Goal: Information Seeking & Learning: Learn about a topic

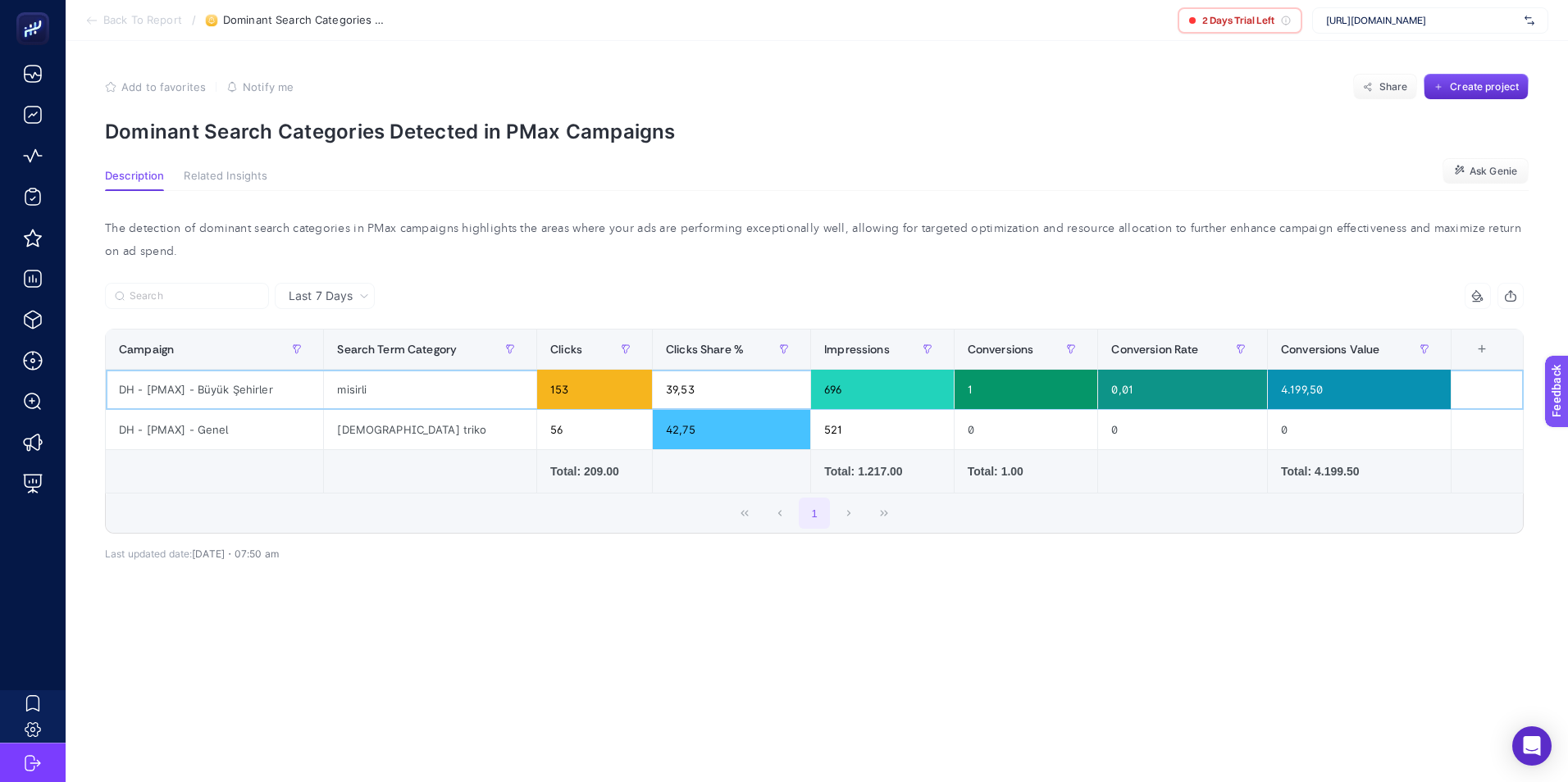
click at [182, 394] on div "DH - [PMAX] - Büyük Şehirler" at bounding box center [214, 389] width 217 height 40
click at [503, 599] on div "Last 7 Days 6 items selected Campaign Search Term Category Clicks Clicks Share …" at bounding box center [814, 465] width 1445 height 363
click at [230, 181] on span "Related Insights" at bounding box center [225, 177] width 83 height 14
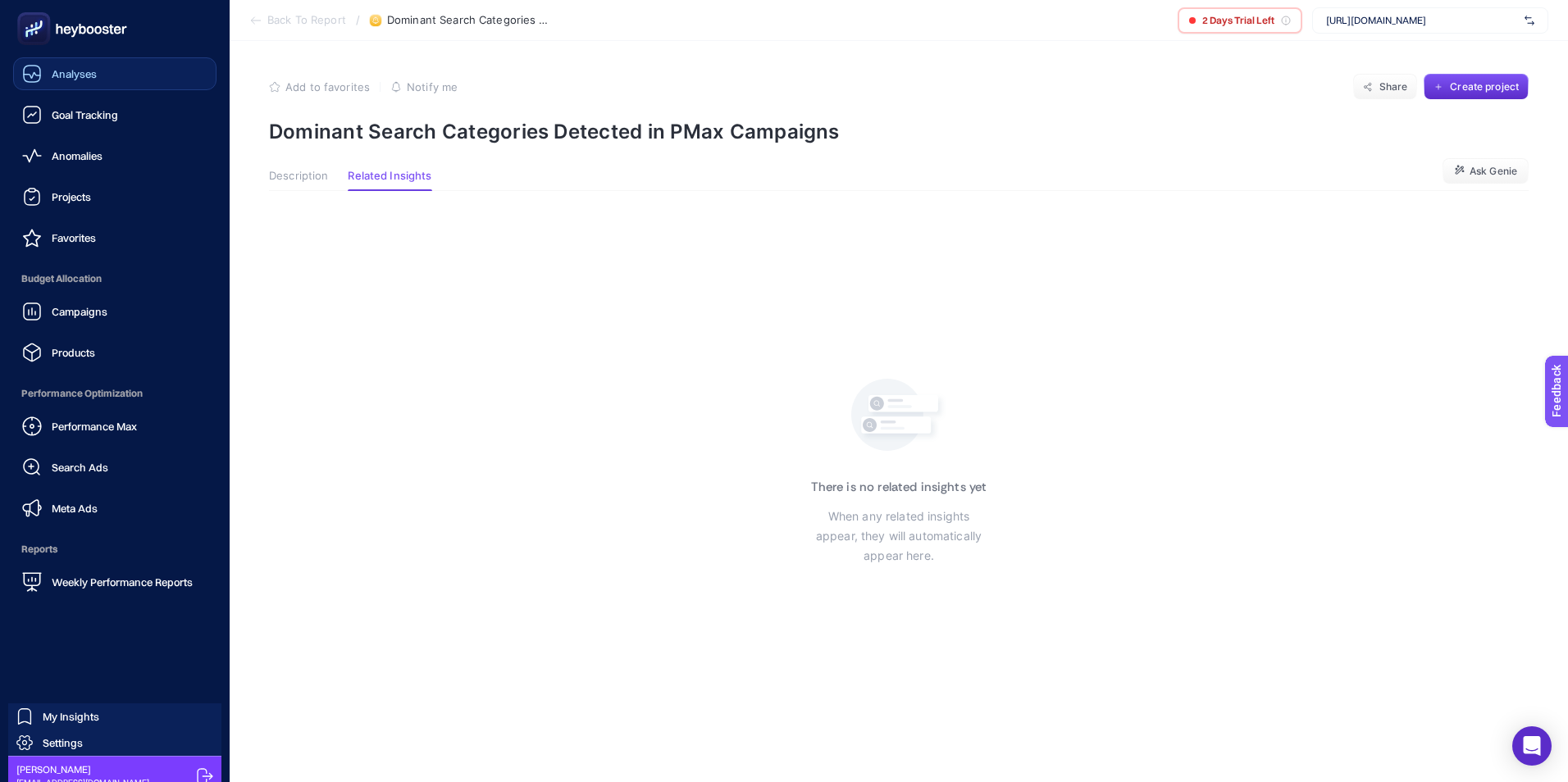
drag, startPoint x: 51, startPoint y: 77, endPoint x: 157, endPoint y: 72, distance: 106.1
click at [51, 77] on span "Analyses" at bounding box center [74, 74] width 45 height 14
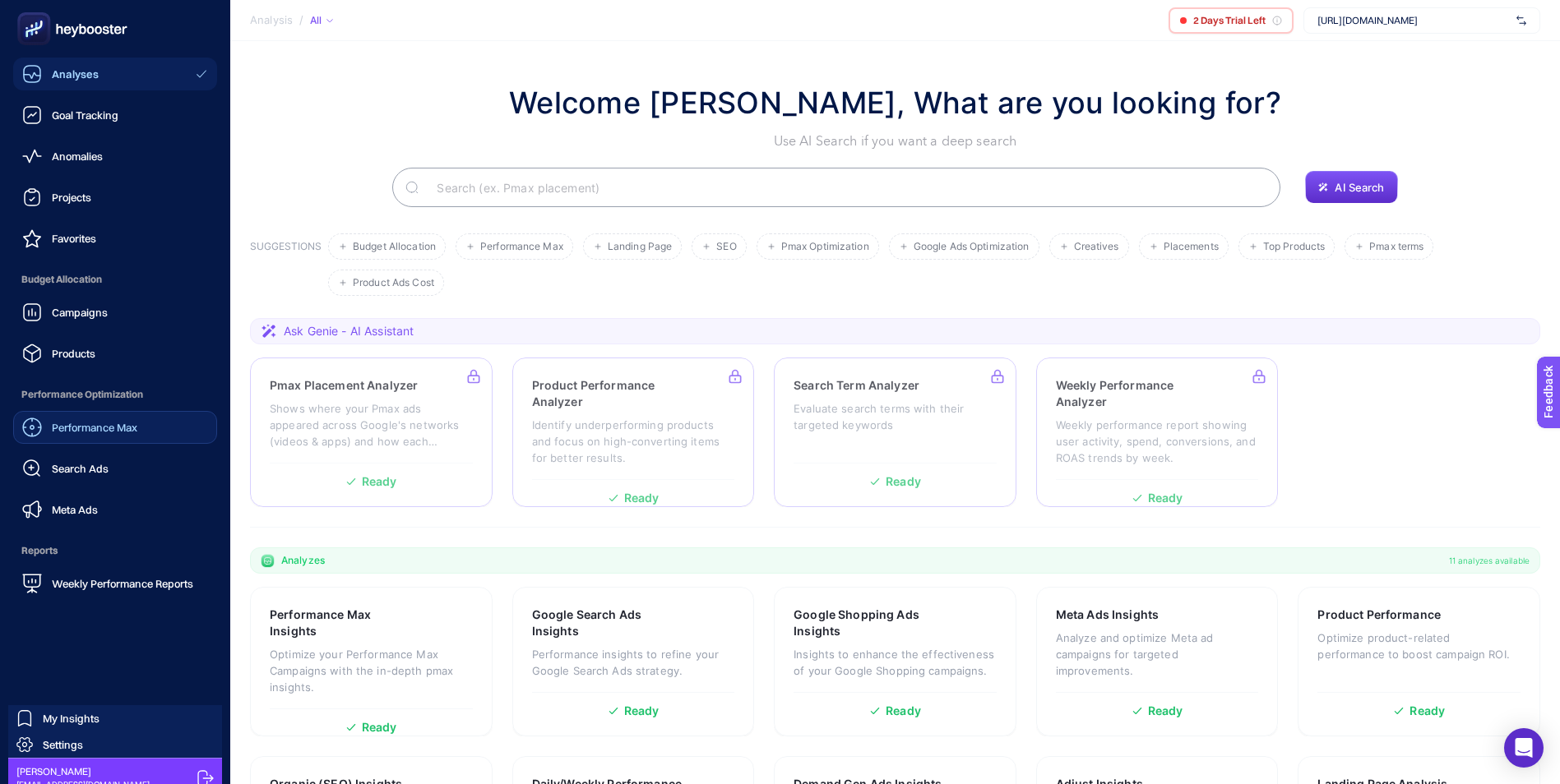
click at [106, 428] on span "Performance Max" at bounding box center [94, 428] width 86 height 14
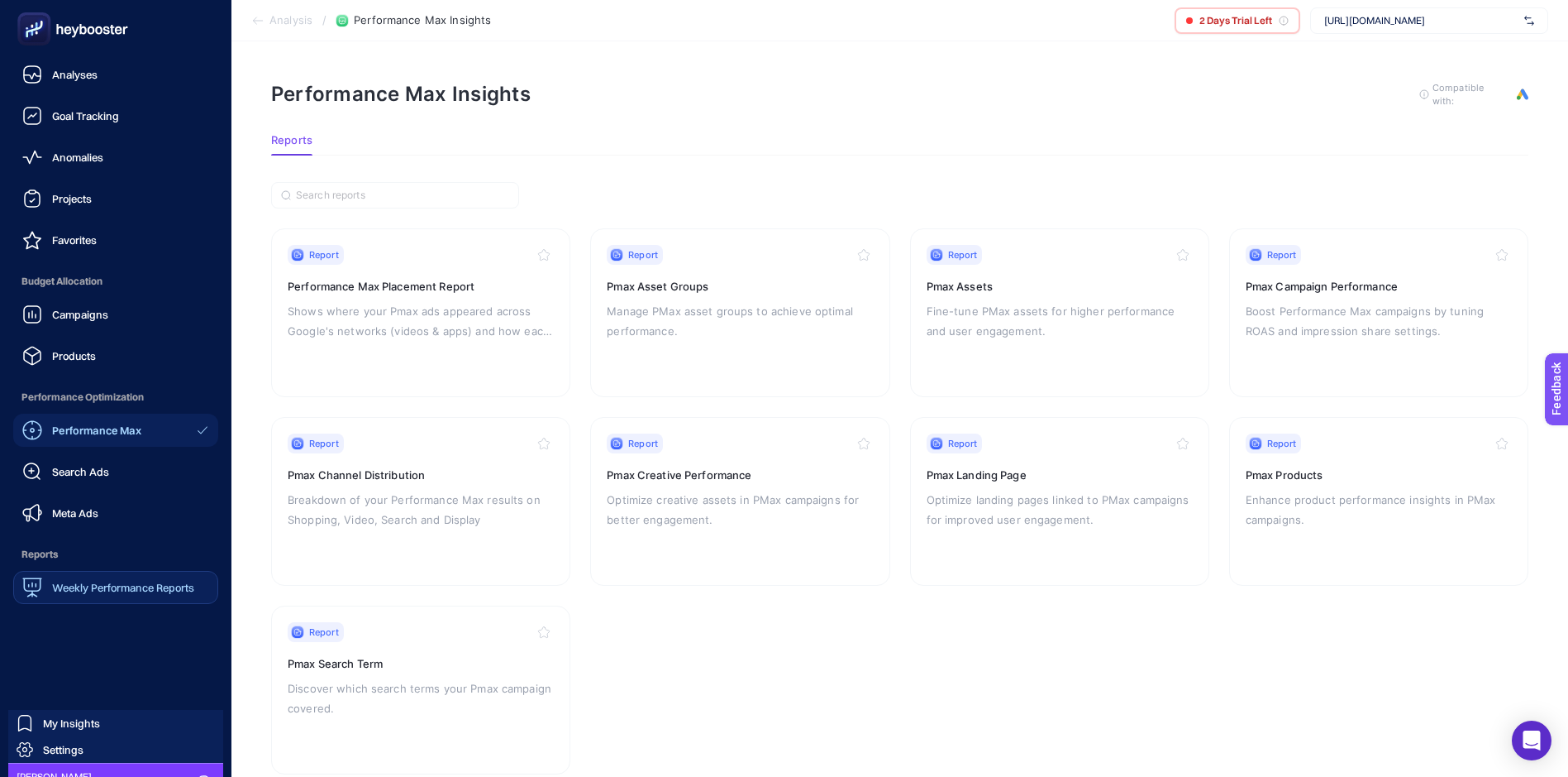
click at [119, 585] on span "Weekly Performance Reports" at bounding box center [122, 587] width 142 height 14
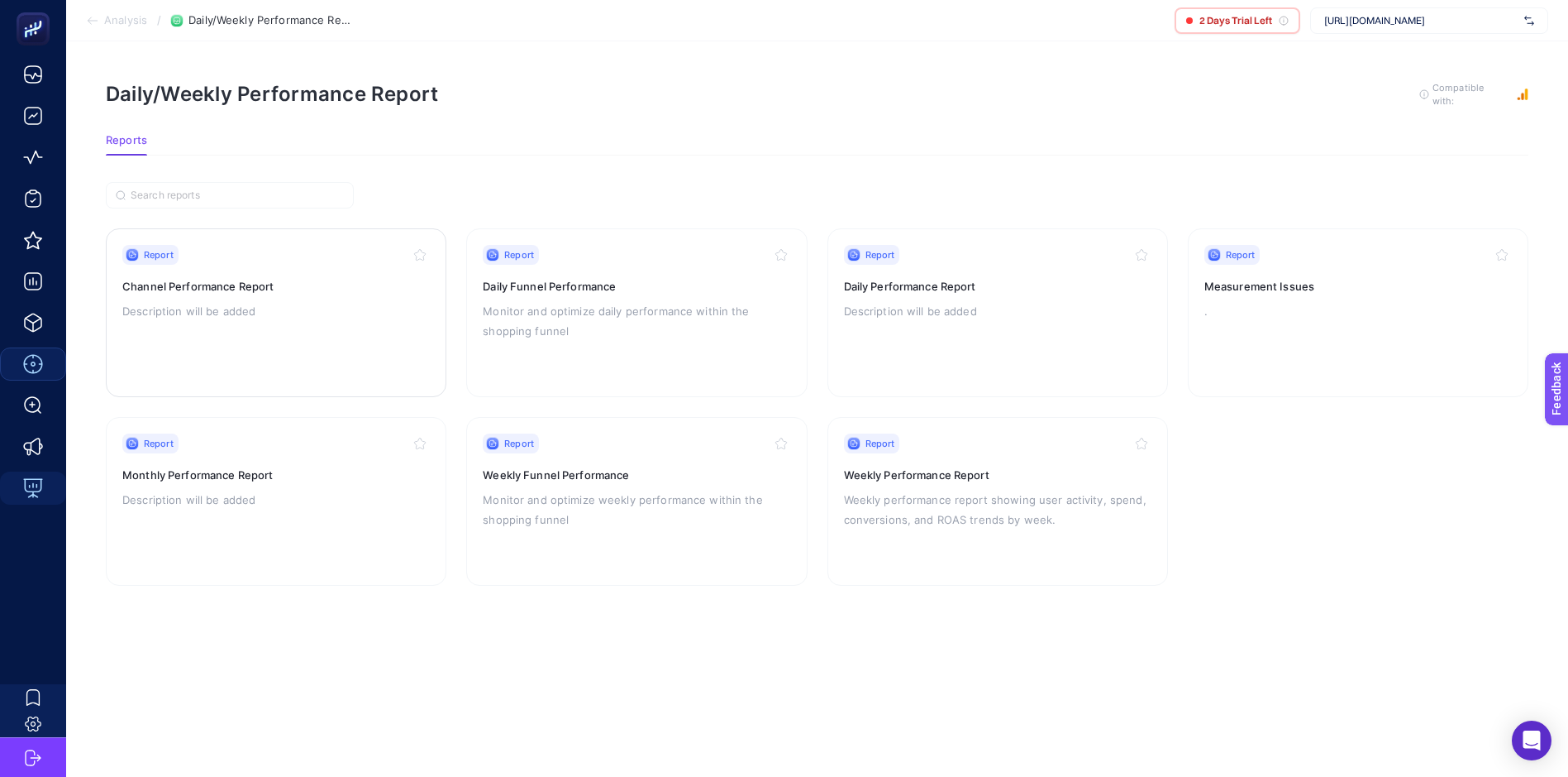
click at [199, 301] on p "Description will be added" at bounding box center [276, 311] width 307 height 20
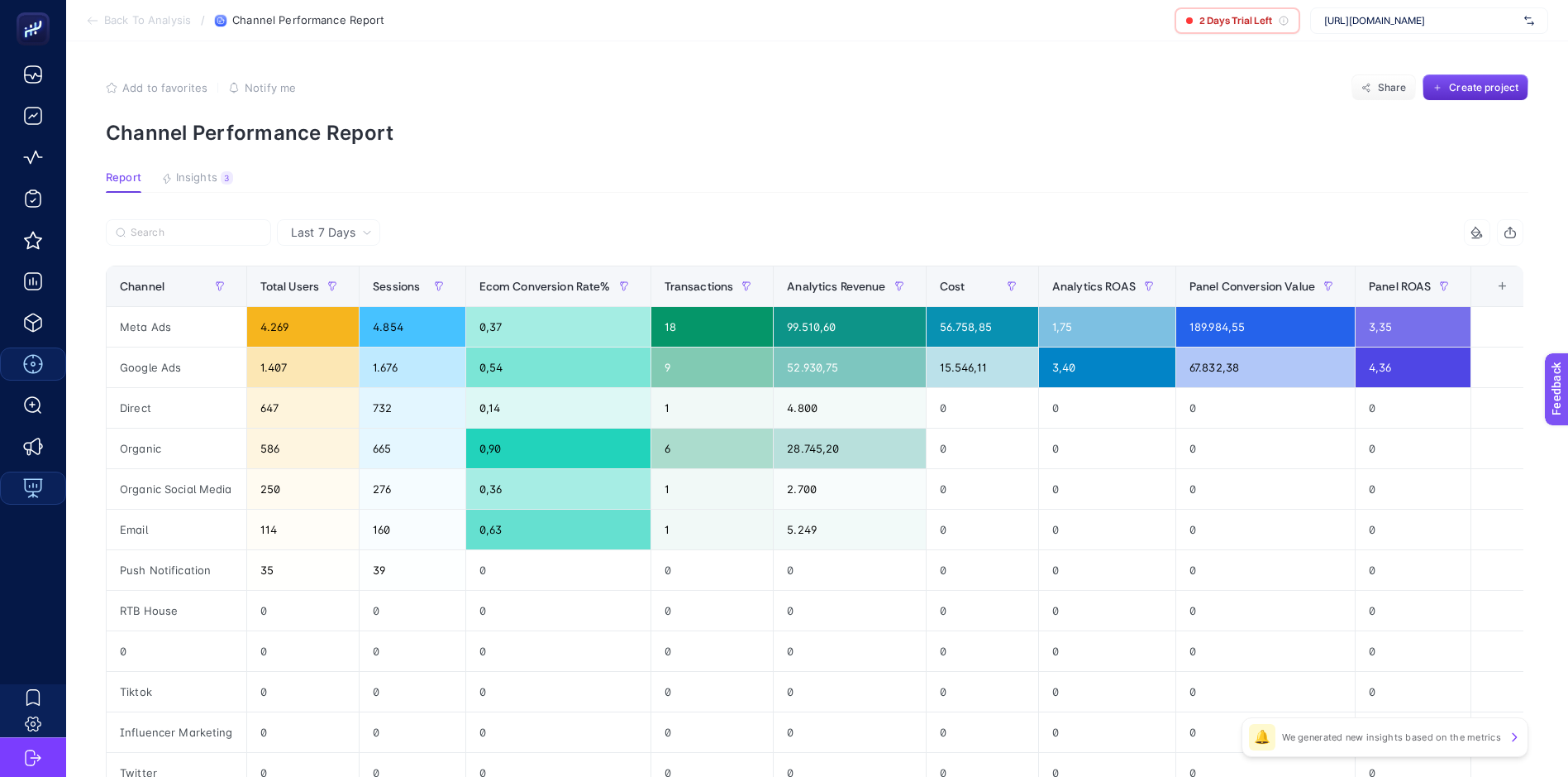
click at [313, 232] on span "Last 7 Days" at bounding box center [323, 232] width 65 height 17
click at [340, 297] on li "Last 30 Days" at bounding box center [328, 297] width 93 height 29
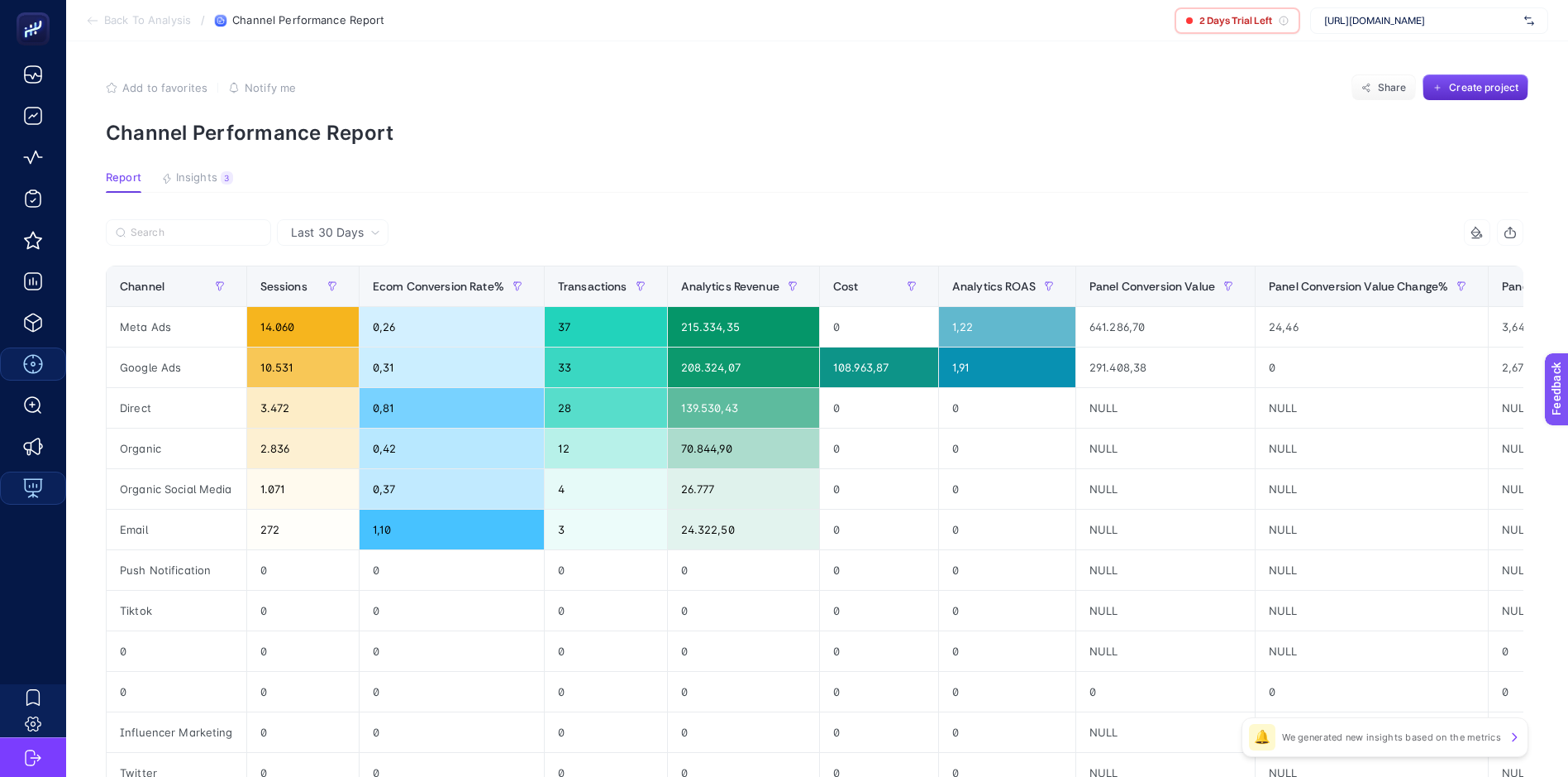
click at [722, 162] on article "Add to favorites false Notify me Share Create project Channel Performance Repor…" at bounding box center [817, 586] width 1501 height 1090
click at [195, 184] on span "Insights" at bounding box center [197, 178] width 41 height 14
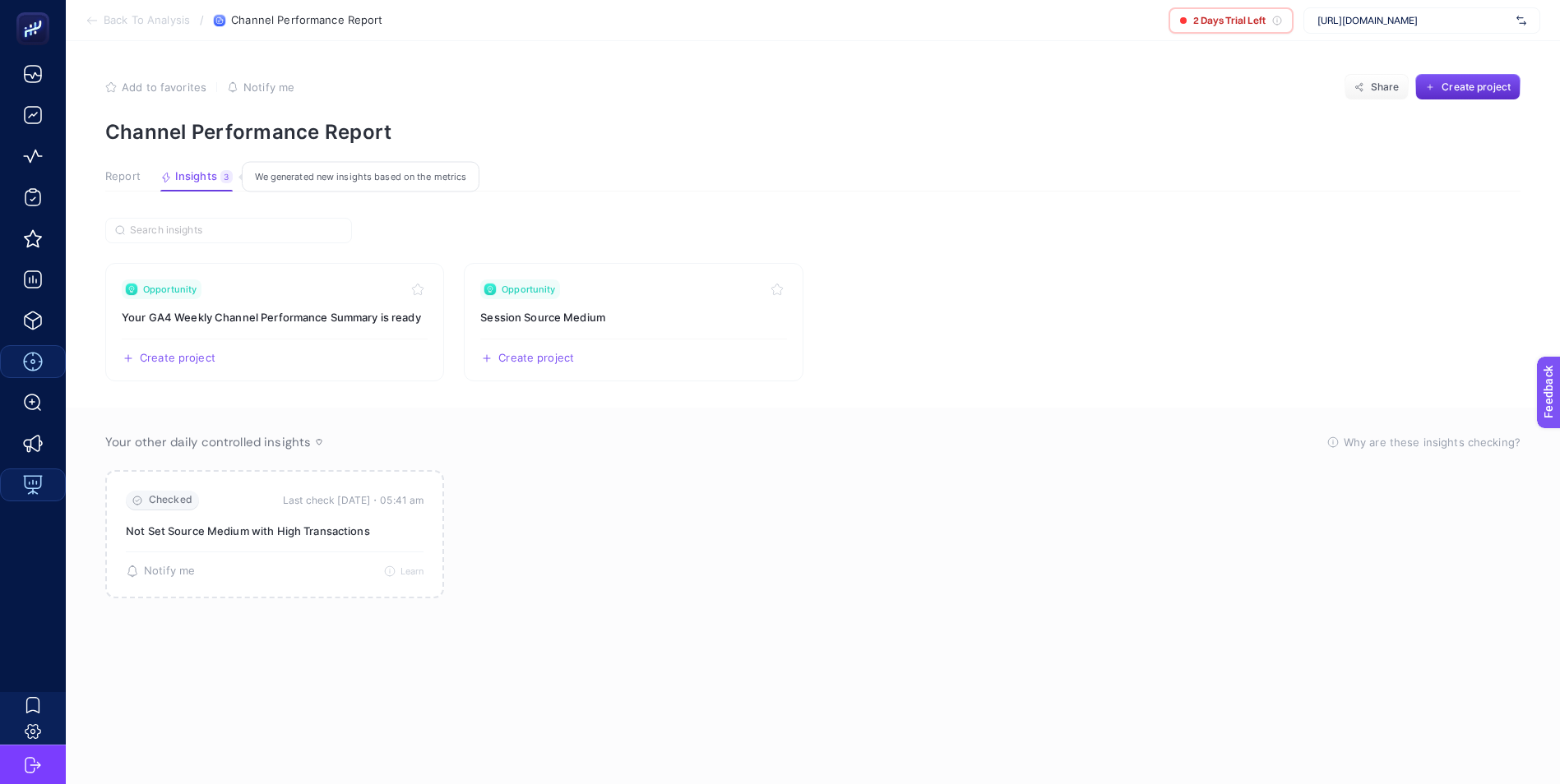
click at [194, 176] on span "Insights" at bounding box center [196, 177] width 42 height 14
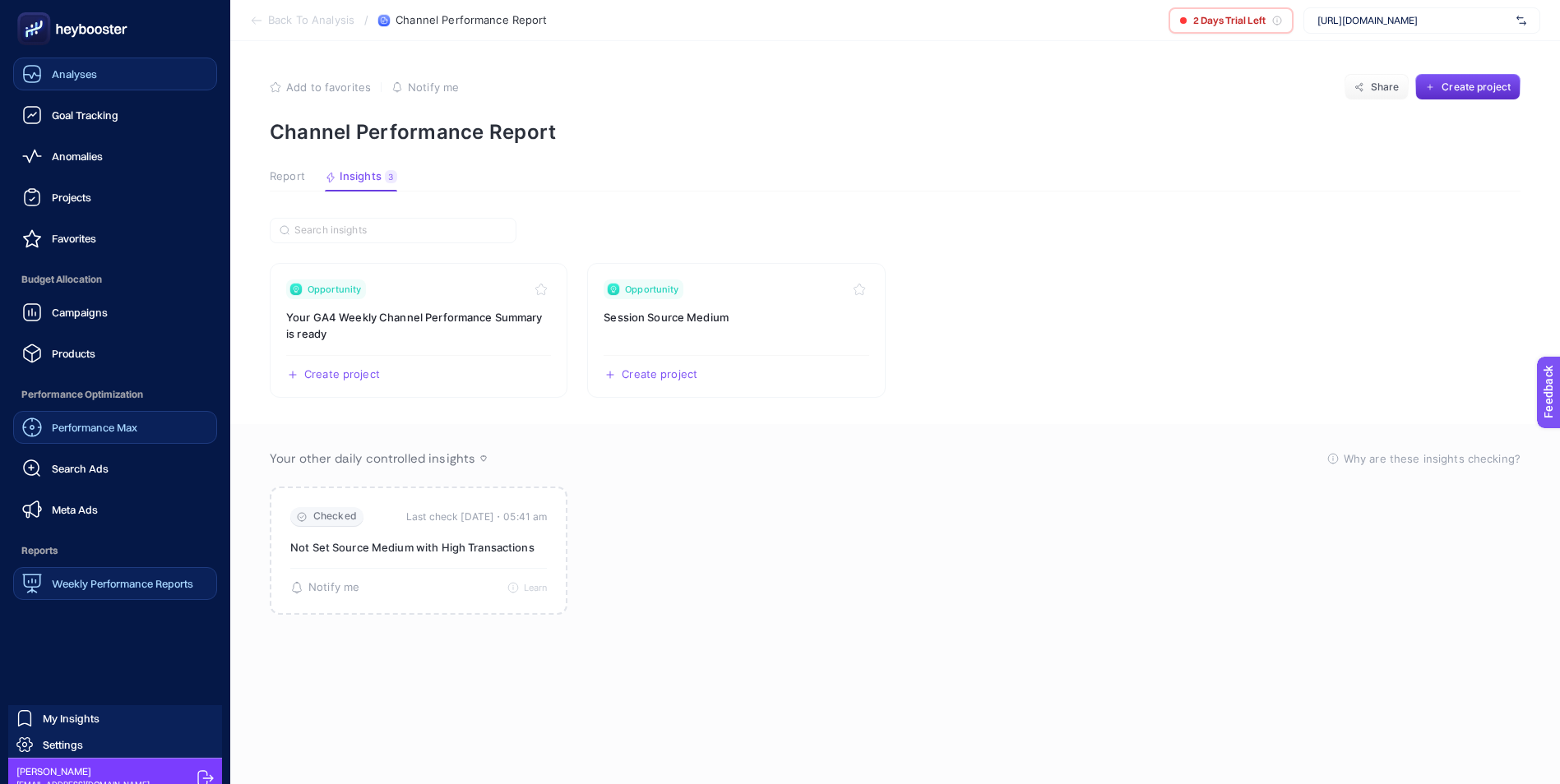
click at [52, 72] on span "Analyses" at bounding box center [74, 74] width 45 height 14
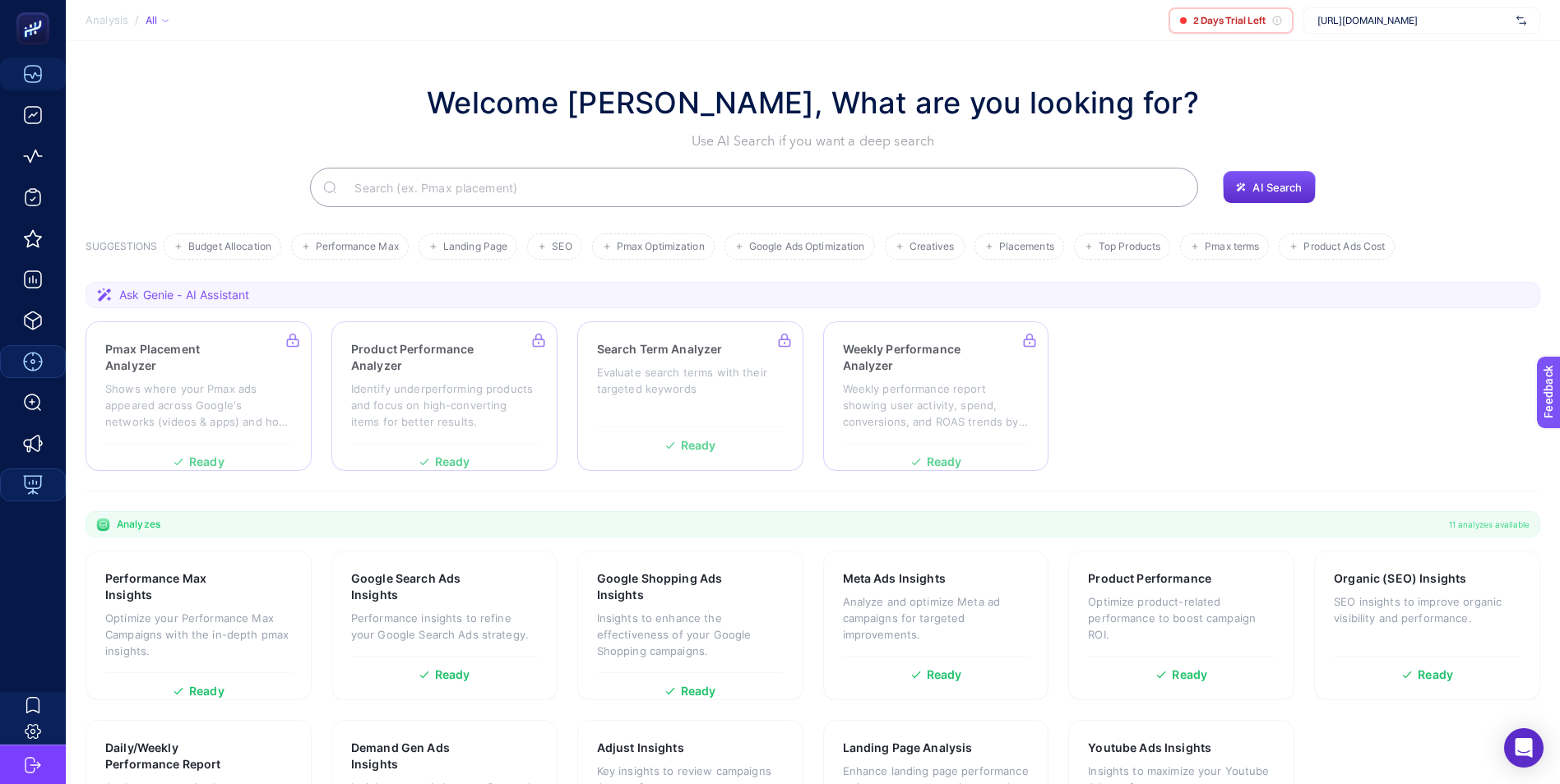
click at [1154, 422] on section "Pmax Placement Analyzer Shows where your Pmax ads appeared across Google's netw…" at bounding box center [813, 396] width 1455 height 150
click at [179, 382] on div at bounding box center [199, 396] width 226 height 150
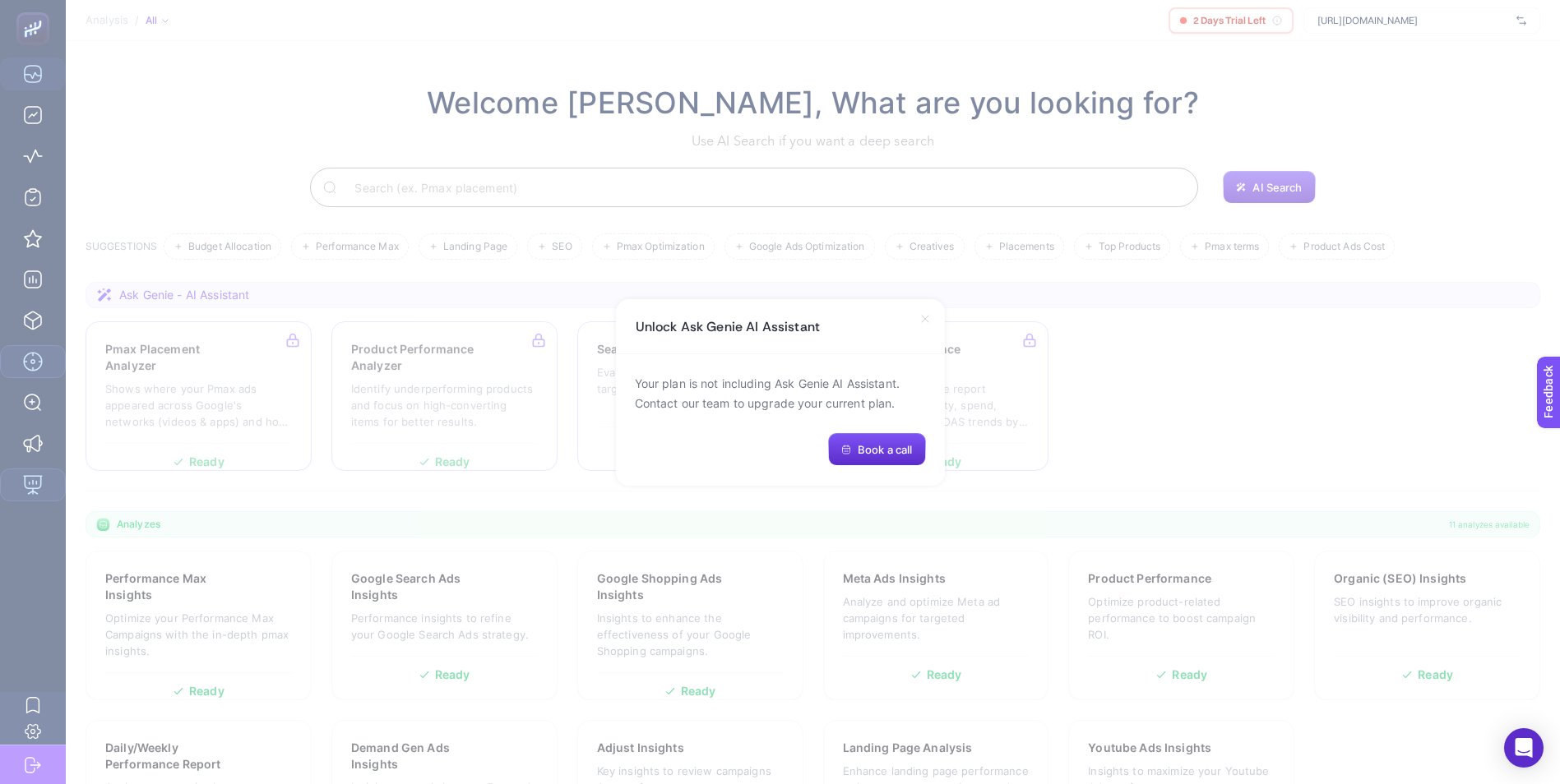
click at [930, 315] on icon at bounding box center [925, 319] width 14 height 14
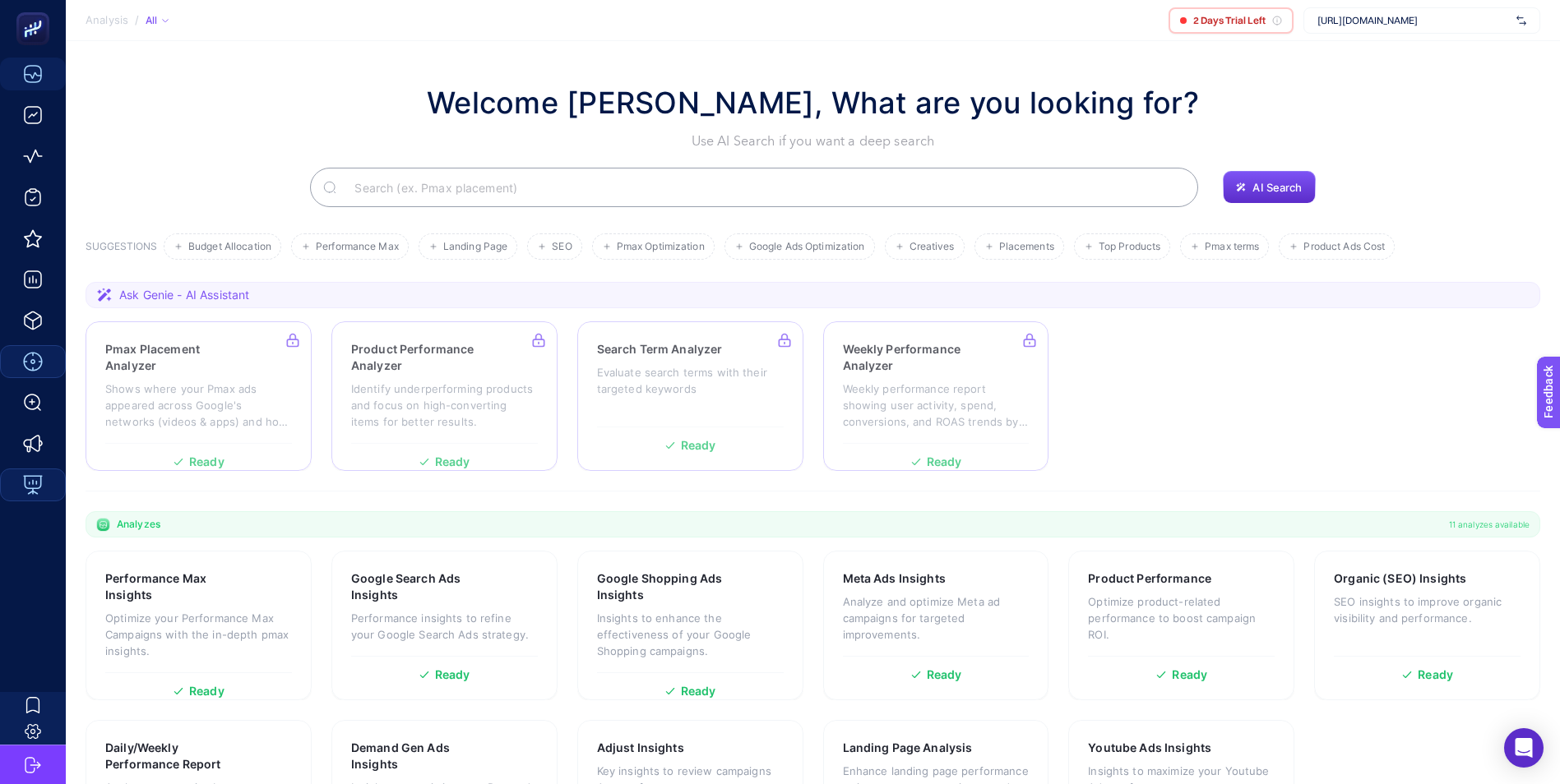
click at [1216, 384] on section "Pmax Placement Analyzer Shows where your Pmax ads appeared across Google's netw…" at bounding box center [813, 396] width 1455 height 150
click at [178, 294] on span "Ask Genie - AI Assistant" at bounding box center [185, 295] width 130 height 17
click at [1184, 419] on section "Pmax Placement Analyzer Shows where your Pmax ads appeared across Google's netw…" at bounding box center [813, 396] width 1455 height 150
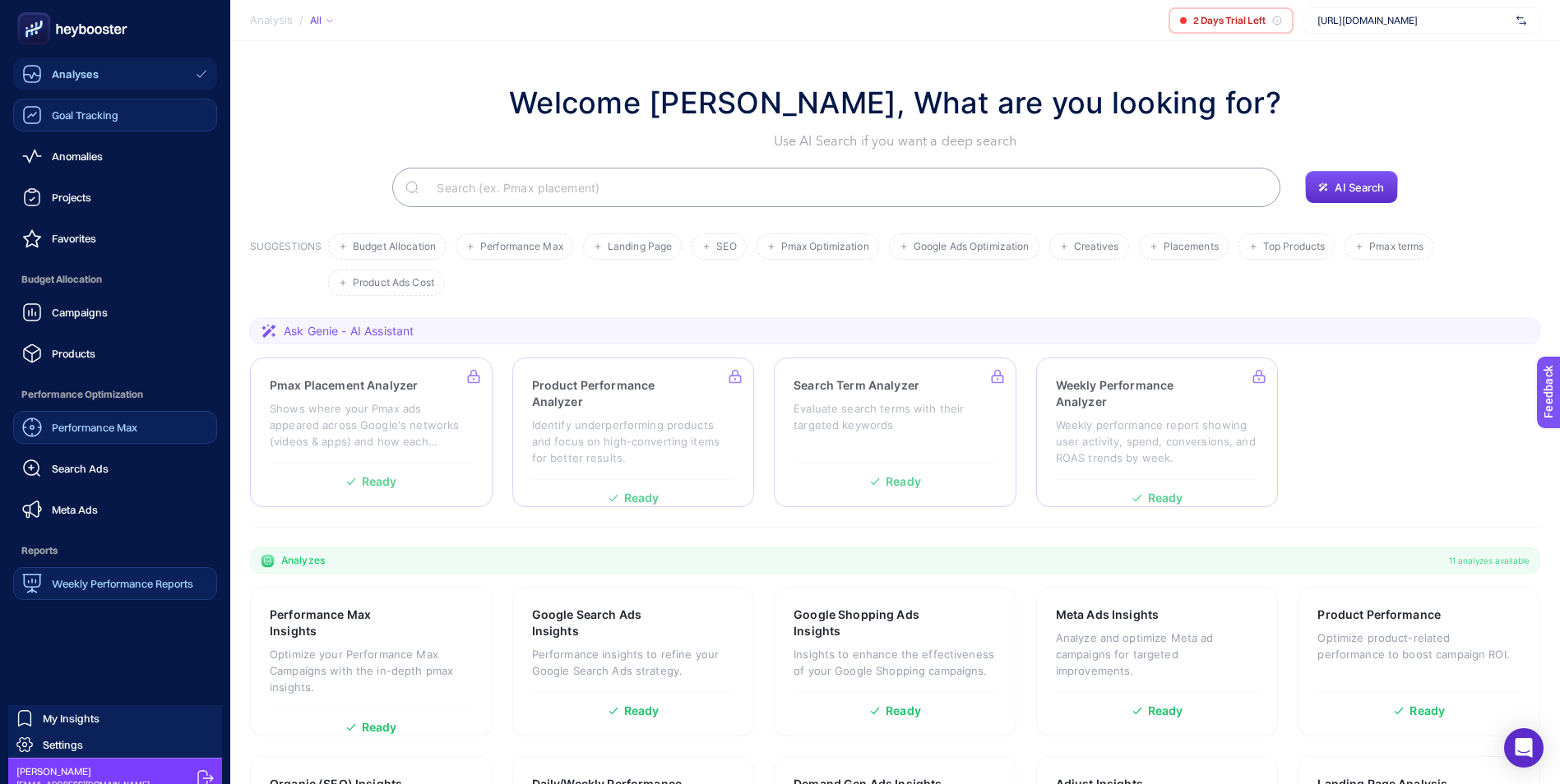
click at [120, 115] on link "Goal Tracking" at bounding box center [116, 115] width 204 height 33
